Goal: Information Seeking & Learning: Learn about a topic

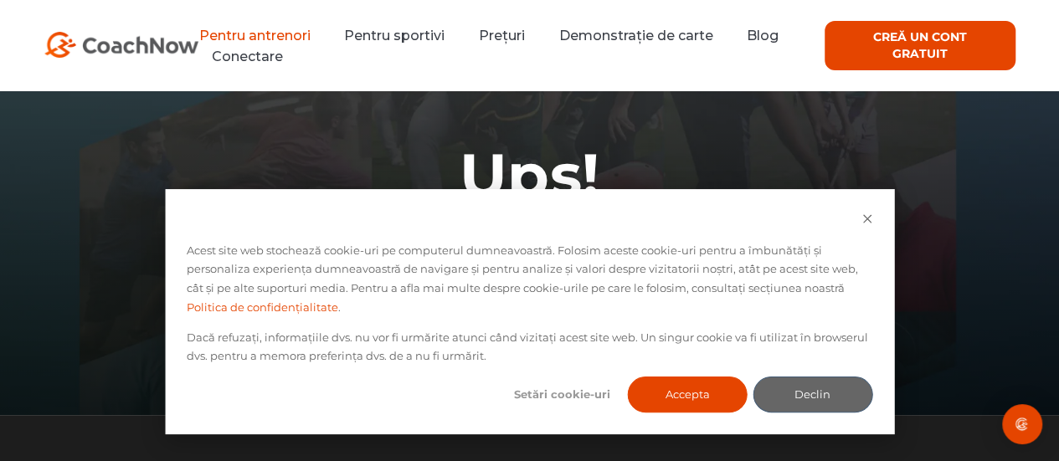
click at [248, 29] on font "Pentru antrenori" at bounding box center [253, 36] width 111 height 16
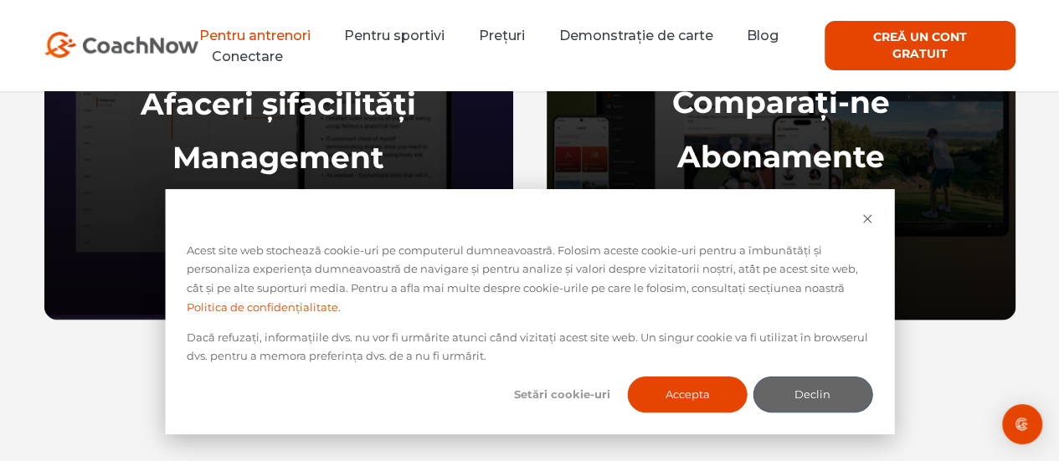
scroll to position [1423, 0]
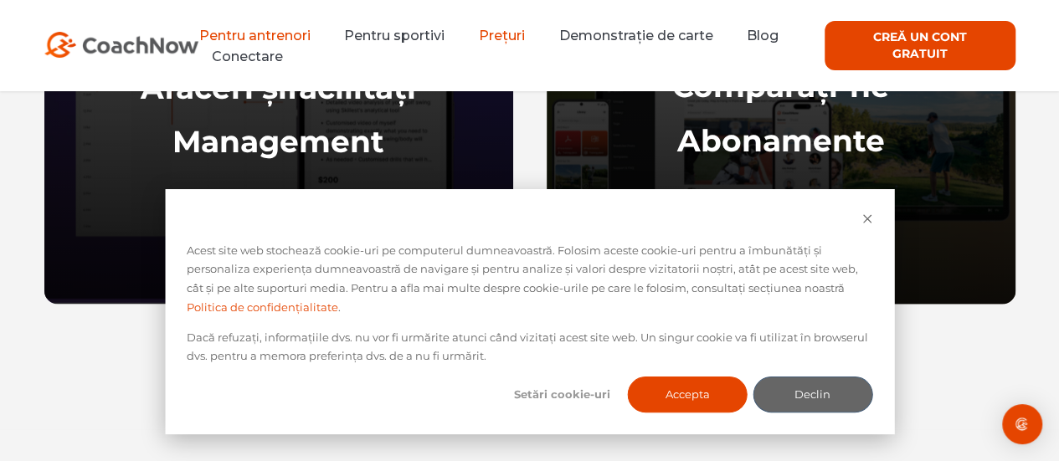
click at [507, 34] on font "Prețuri" at bounding box center [502, 36] width 46 height 16
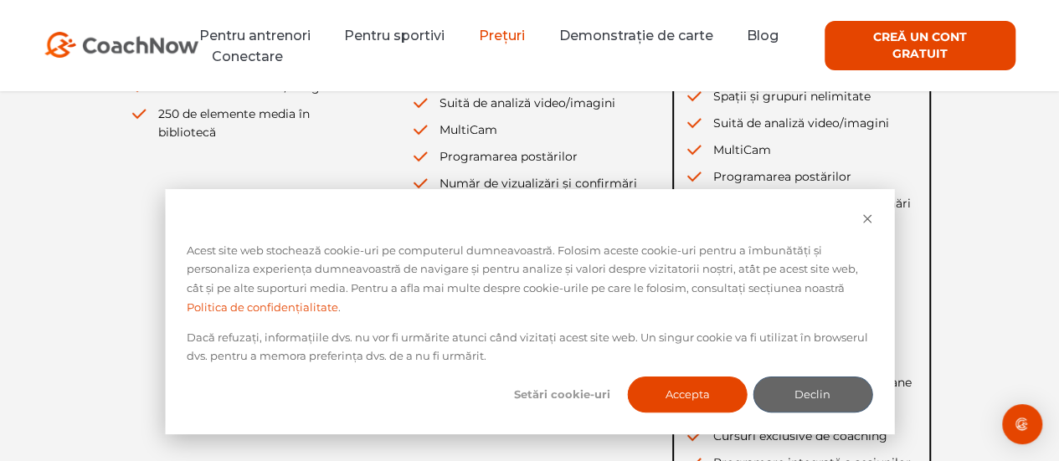
scroll to position [670, 0]
